Goal: Information Seeking & Learning: Learn about a topic

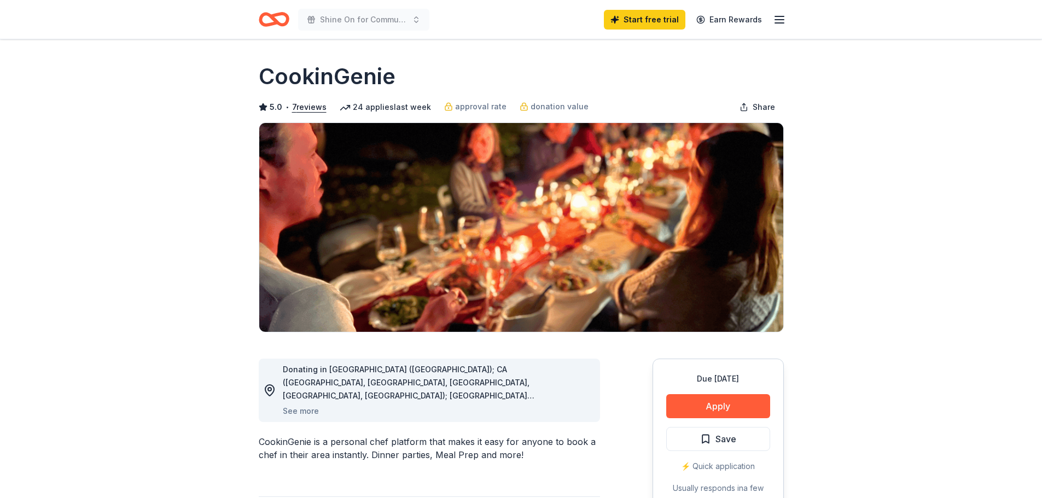
click at [786, 20] on div "Shine On for Community Nurse Start free trial Earn Rewards" at bounding box center [521, 19] width 560 height 39
click at [781, 21] on icon "button" at bounding box center [779, 19] width 13 height 13
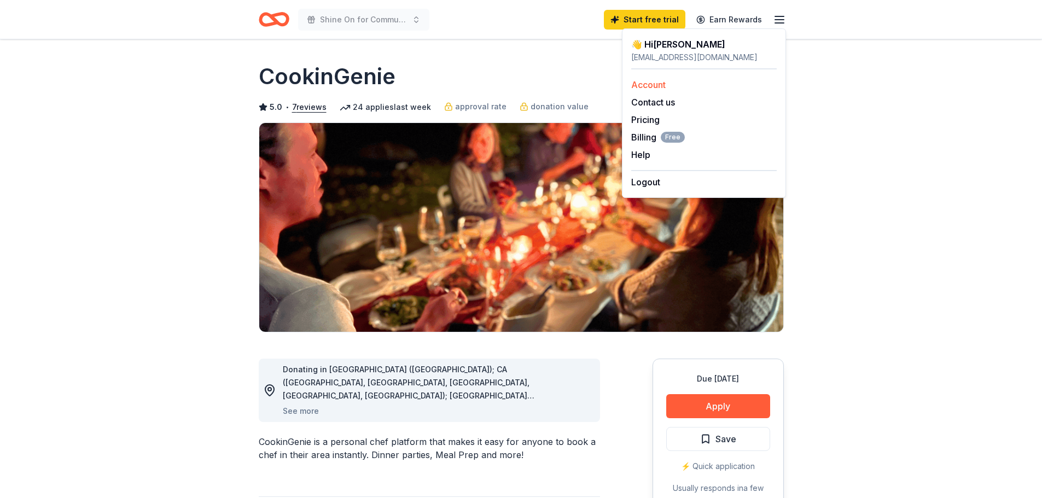
click at [651, 88] on link "Account" at bounding box center [648, 84] width 34 height 11
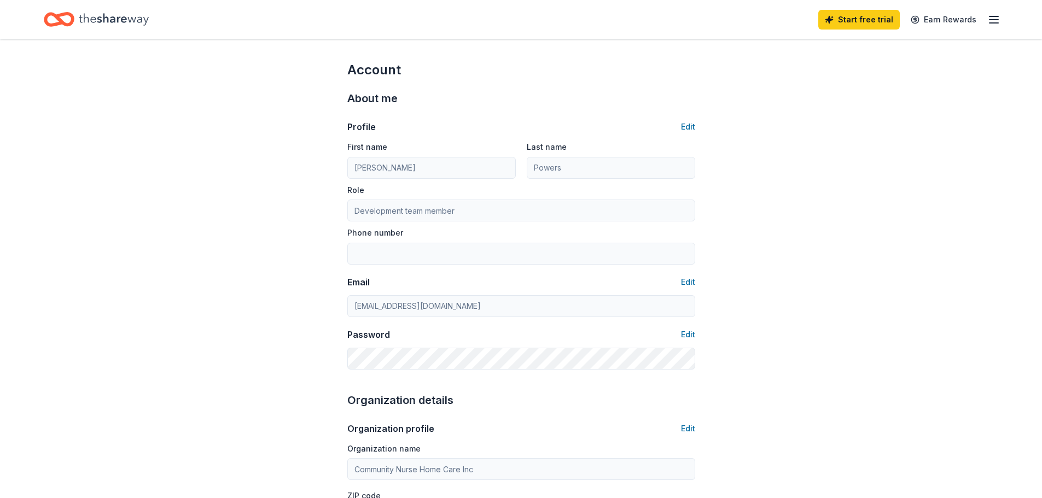
click at [87, 18] on icon "Home" at bounding box center [114, 19] width 70 height 12
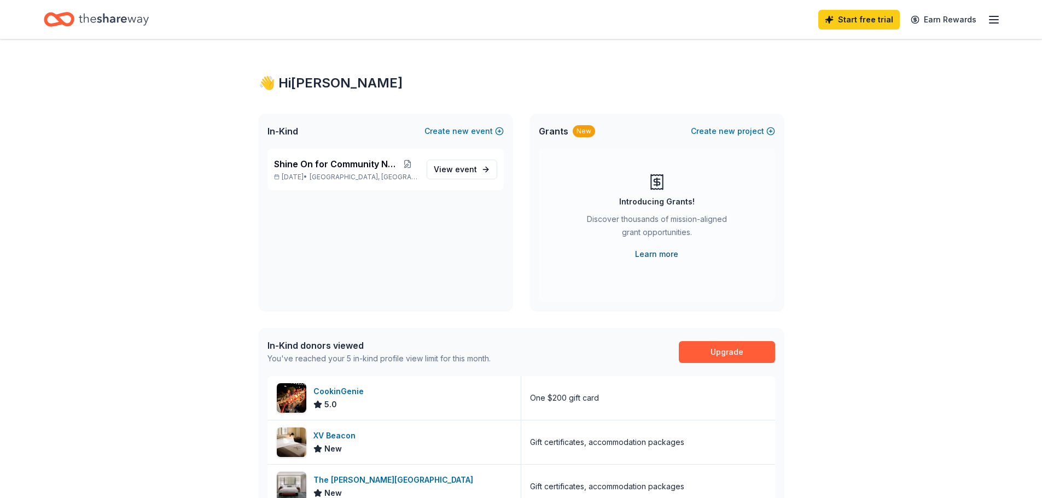
click at [657, 256] on link "Learn more" at bounding box center [656, 254] width 43 height 13
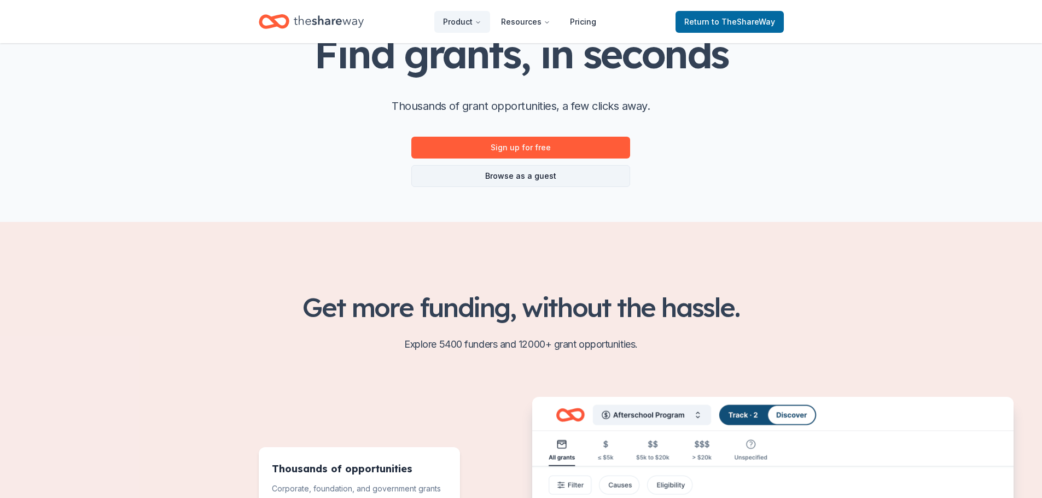
scroll to position [109, 0]
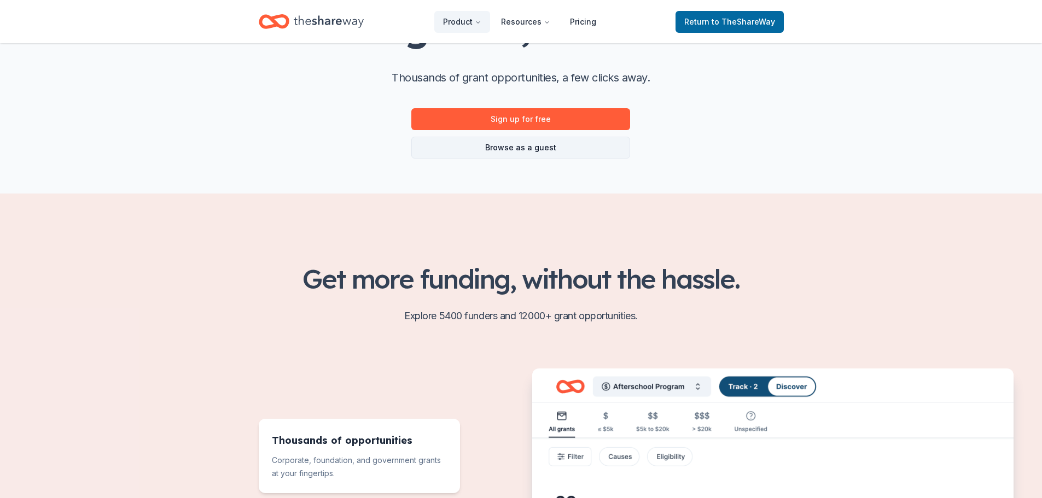
click at [537, 150] on link "Browse as a guest" at bounding box center [520, 148] width 219 height 22
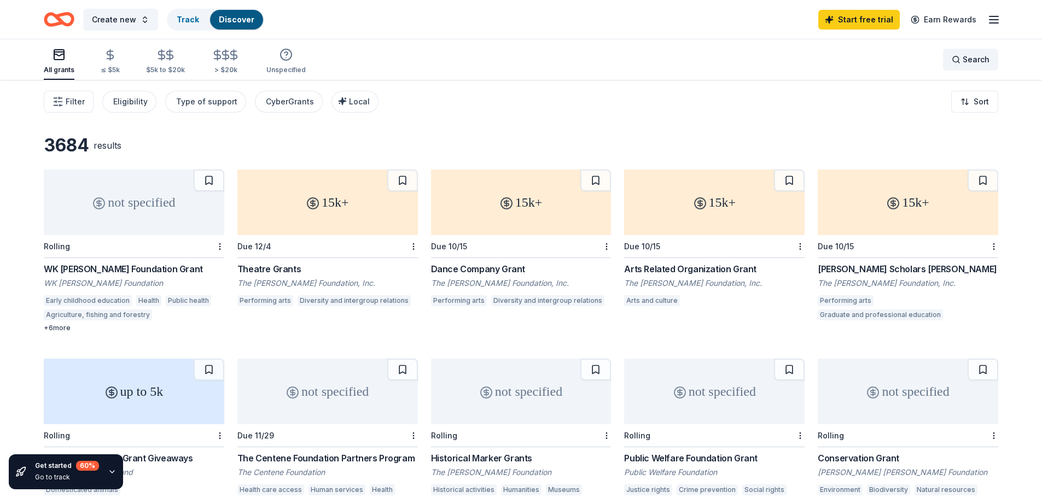
click at [977, 60] on span "Search" at bounding box center [976, 59] width 27 height 13
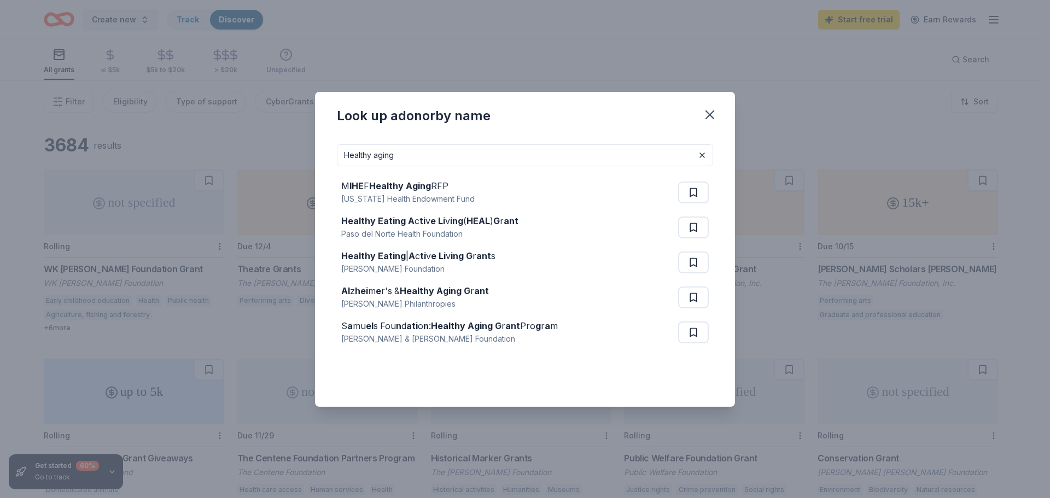
drag, startPoint x: 415, startPoint y: 149, endPoint x: 332, endPoint y: 156, distance: 83.5
click at [332, 156] on div "Healthy aging M IHE F Healthy Aging RFP Michigan Health Endowment Fund Healthy …" at bounding box center [525, 271] width 420 height 271
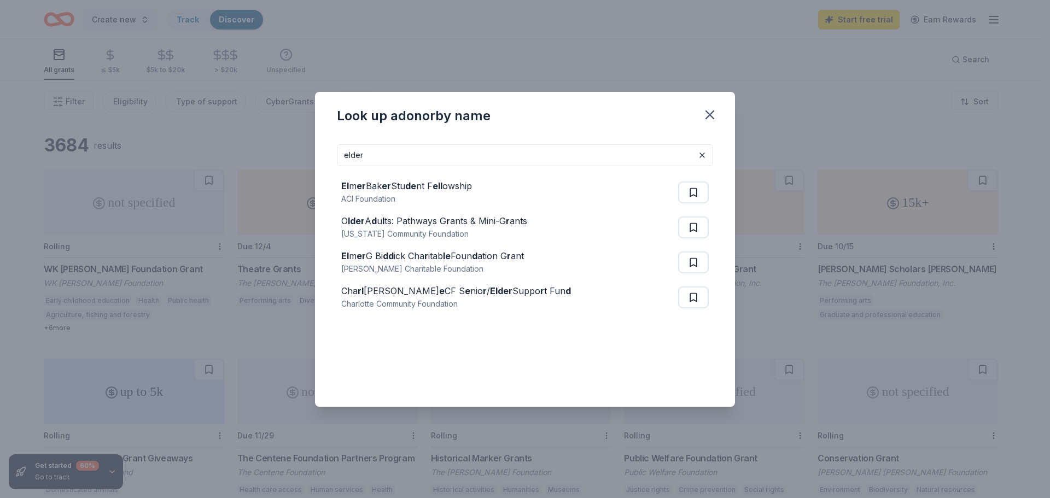
drag, startPoint x: 370, startPoint y: 161, endPoint x: 281, endPoint y: 150, distance: 89.4
click at [281, 150] on div "Look up a donor by name elder El m er Bak er Stu de nt F ell owship ACI Foundat…" at bounding box center [525, 249] width 1050 height 498
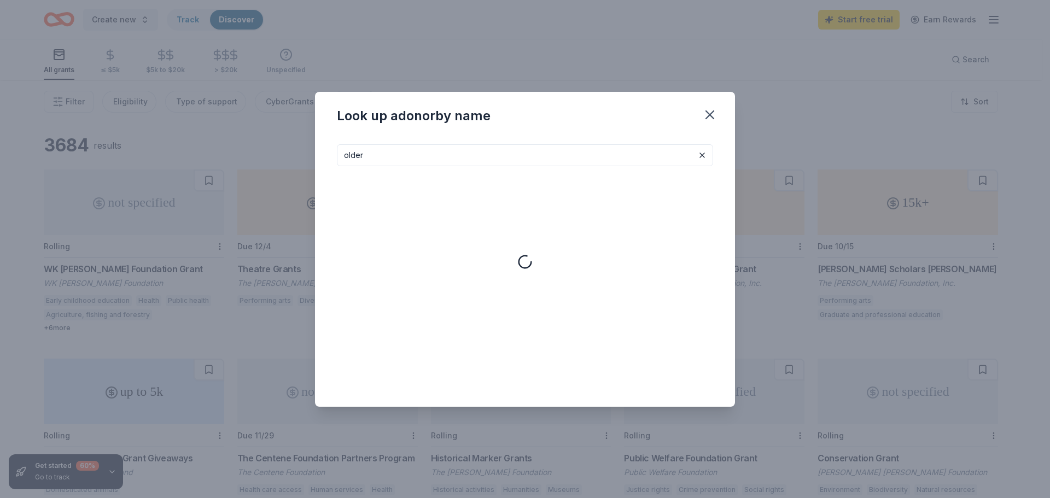
type input "older"
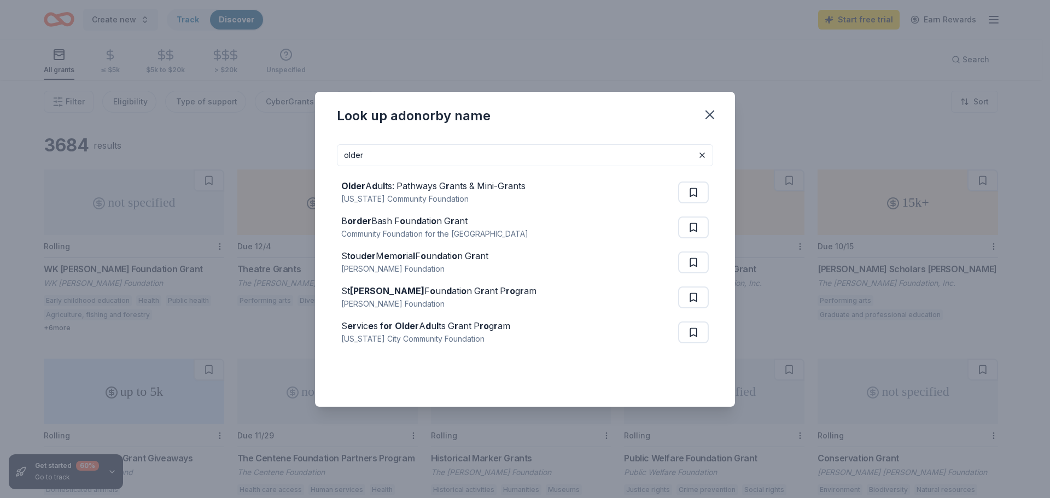
drag, startPoint x: 397, startPoint y: 156, endPoint x: 318, endPoint y: 155, distance: 78.2
click at [318, 155] on div "older Older A d u l ts: Pathways G r ants & Mini-G r ants Connecticut Community…" at bounding box center [525, 271] width 420 height 271
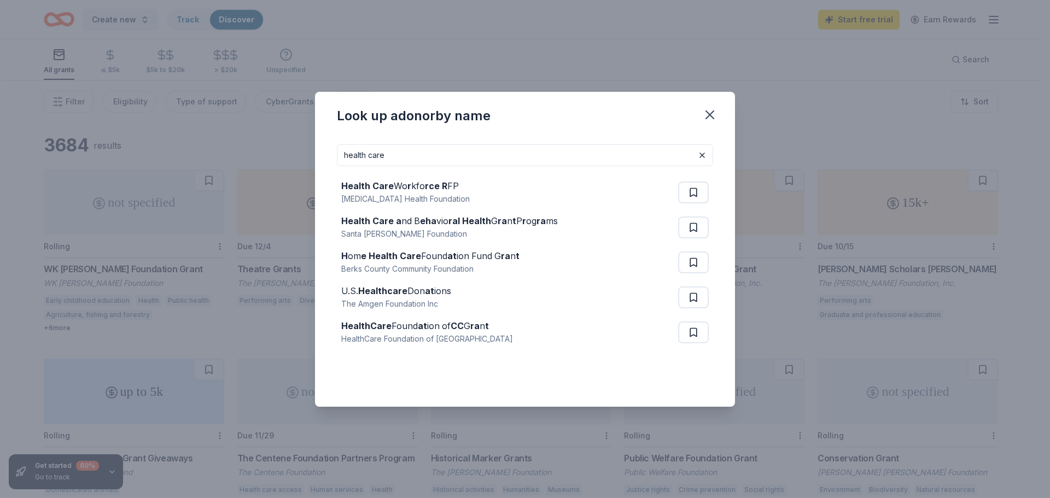
drag, startPoint x: 414, startPoint y: 160, endPoint x: 335, endPoint y: 160, distance: 78.2
click at [335, 159] on div "health care Health Care Wo r kfo rce R FP Cambia Health Foundation Health Care …" at bounding box center [525, 271] width 420 height 271
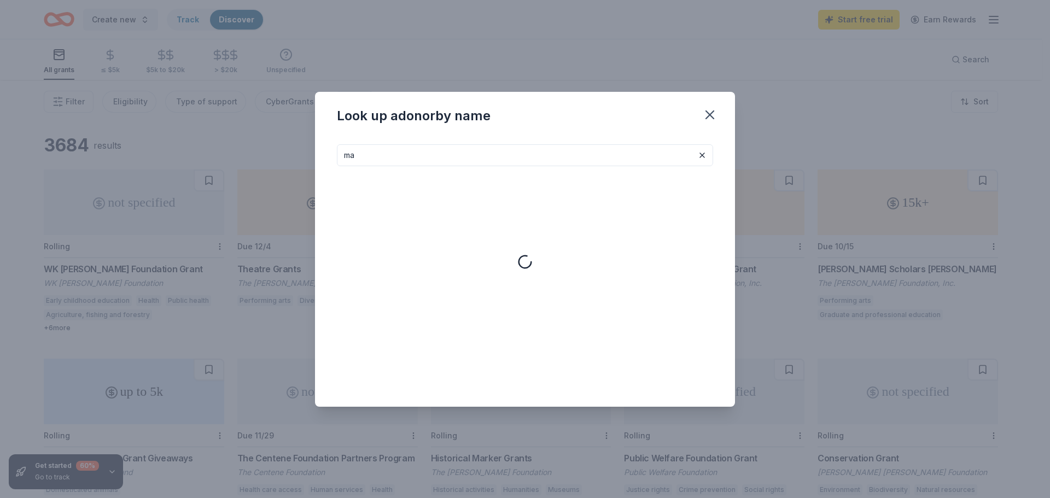
type input "m"
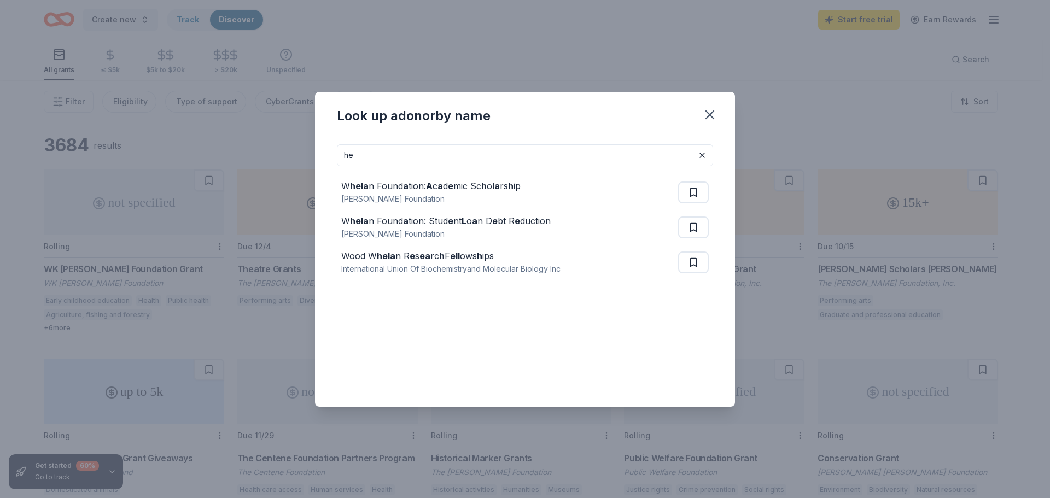
type input "h"
type input "home health"
click at [718, 115] on button "button" at bounding box center [710, 115] width 24 height 24
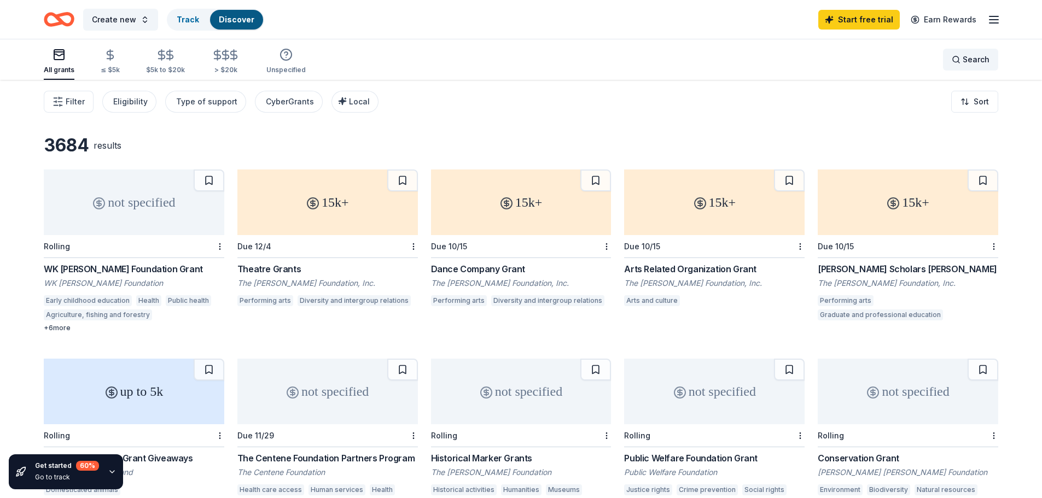
click at [962, 58] on div "Search" at bounding box center [971, 59] width 38 height 13
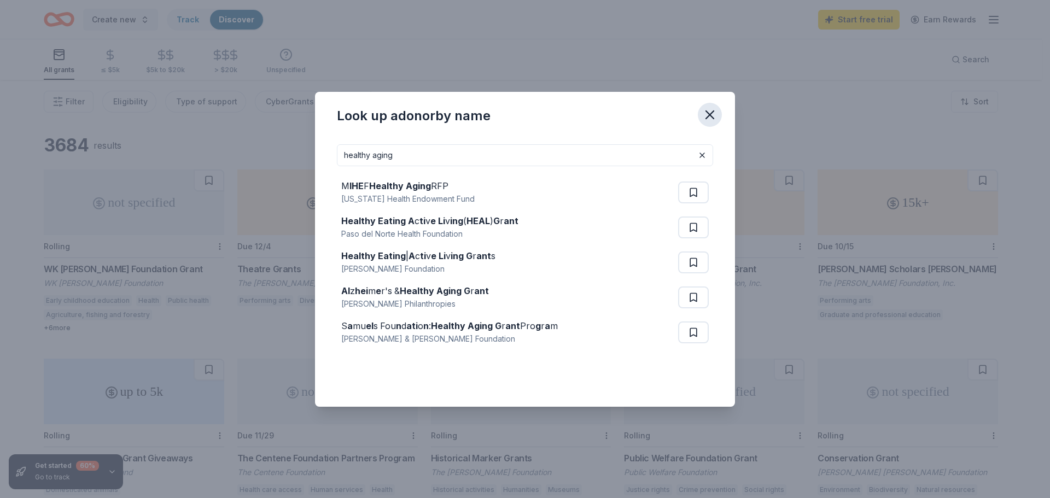
type input "healthy aging"
click at [711, 113] on icon "button" at bounding box center [710, 115] width 8 height 8
